Goal: Information Seeking & Learning: Learn about a topic

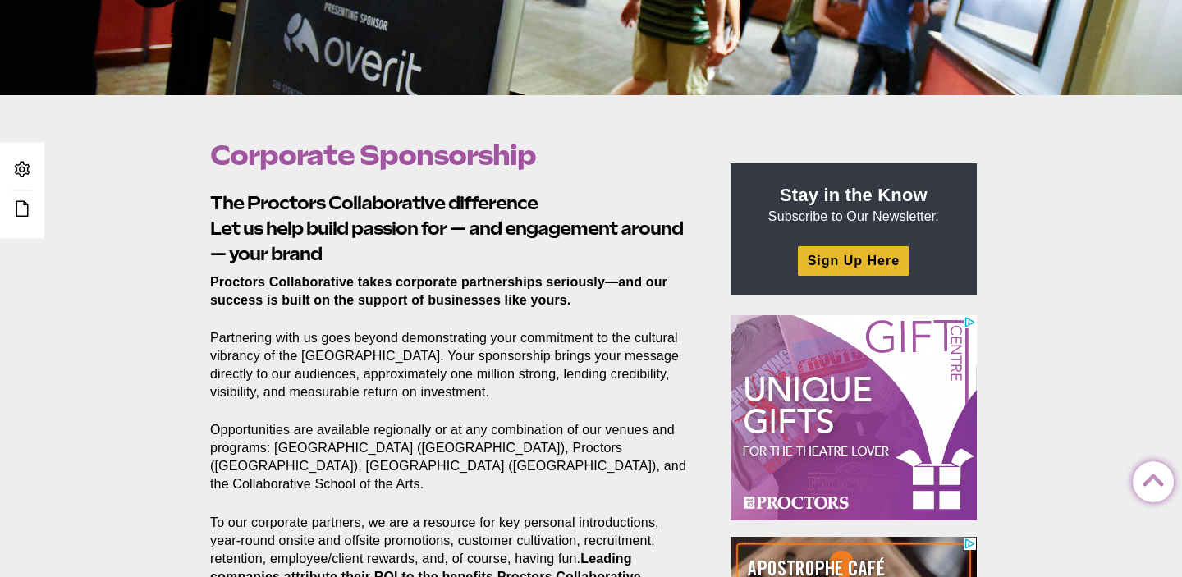
scroll to position [424, 0]
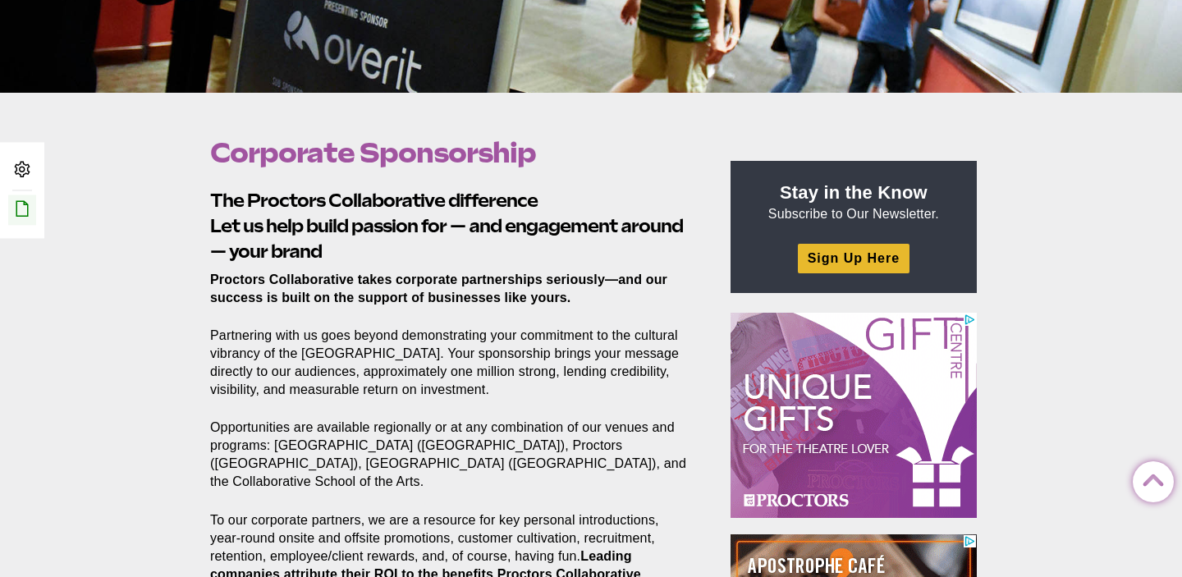
click at [23, 218] on icon at bounding box center [22, 209] width 20 height 20
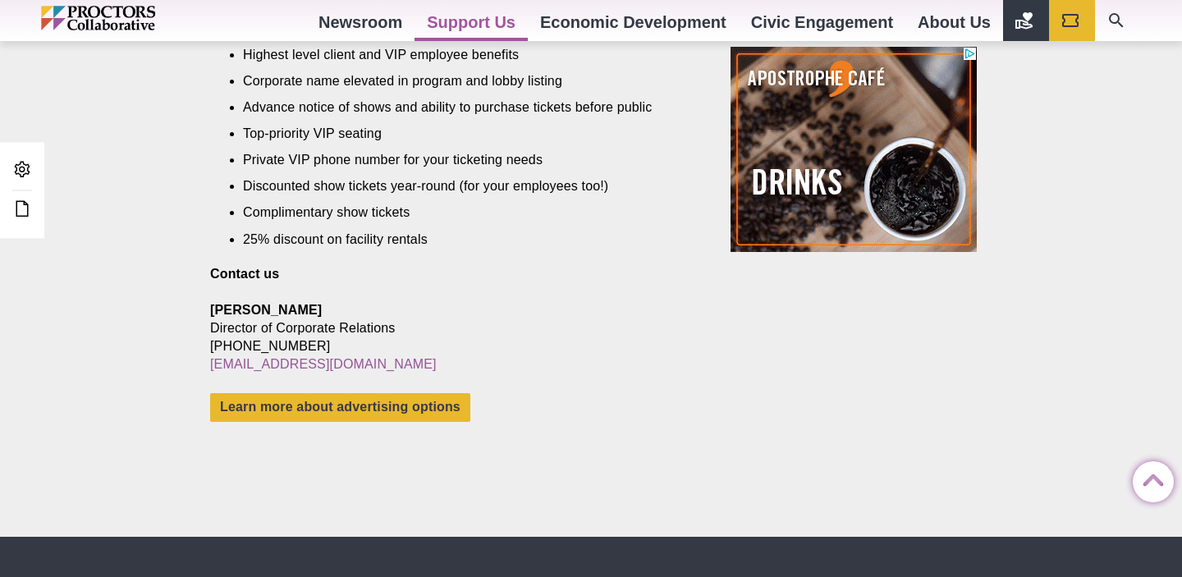
scroll to position [1372, 0]
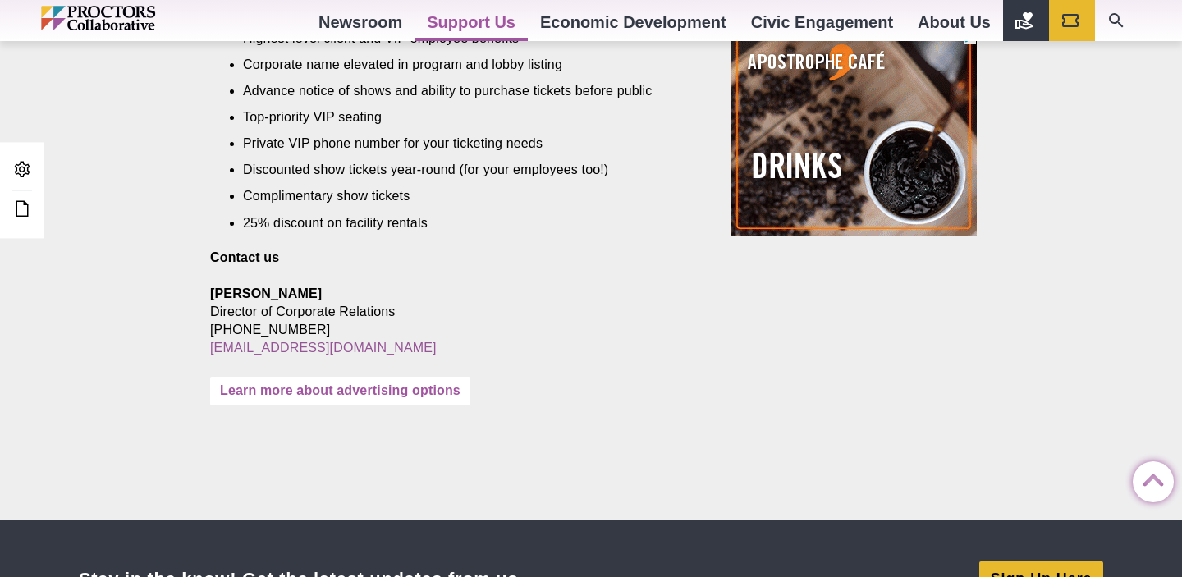
click at [440, 377] on link "Learn more about advertising options" at bounding box center [340, 391] width 260 height 29
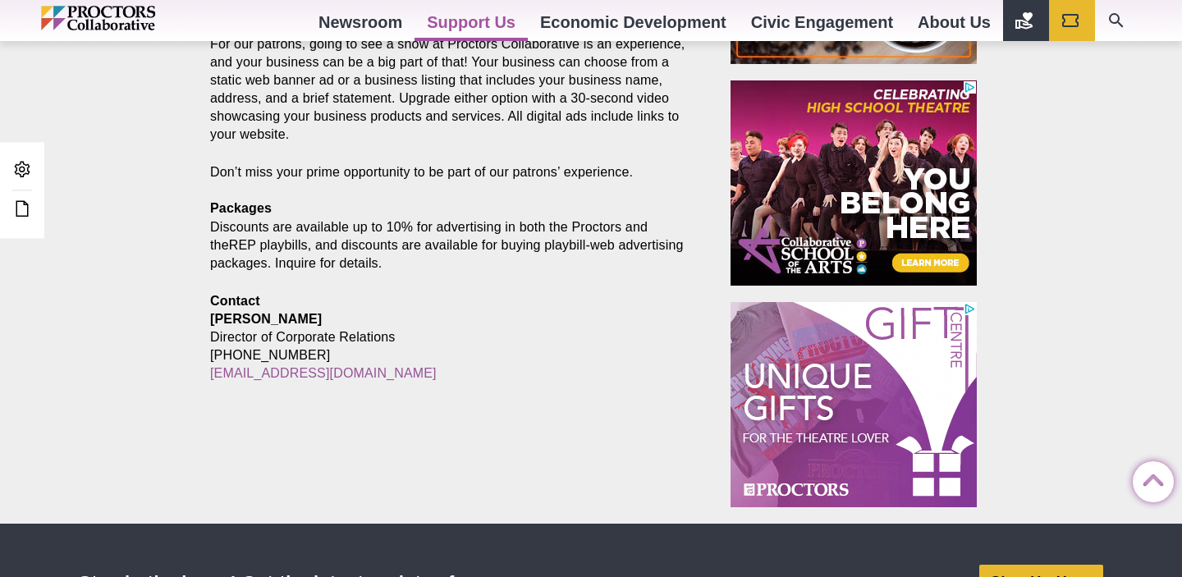
scroll to position [1101, 0]
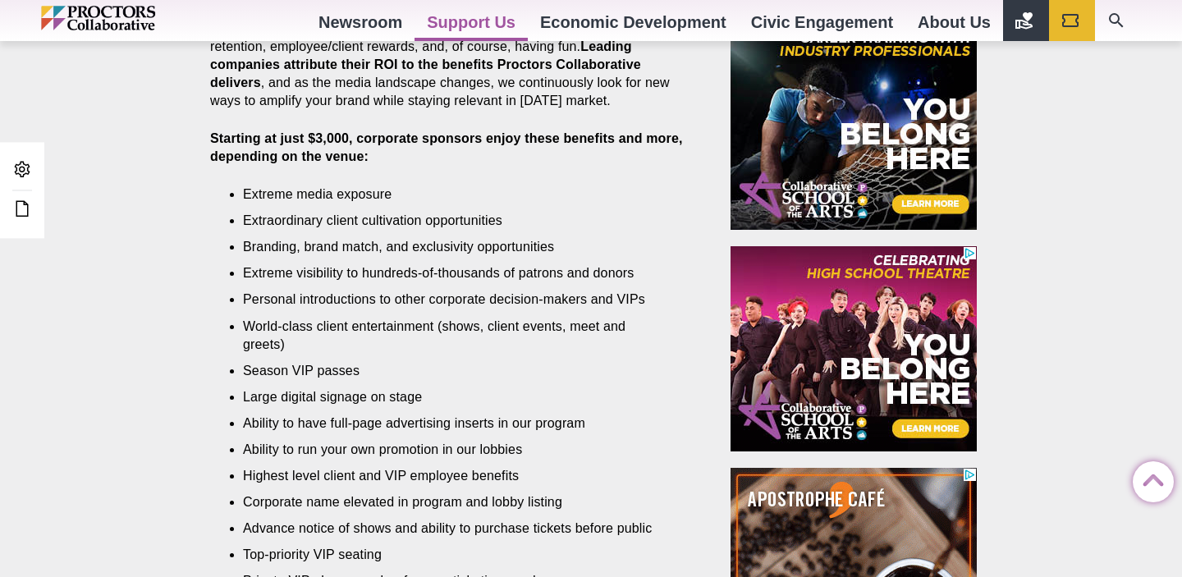
scroll to position [1372, 0]
